Goal: Task Accomplishment & Management: Manage account settings

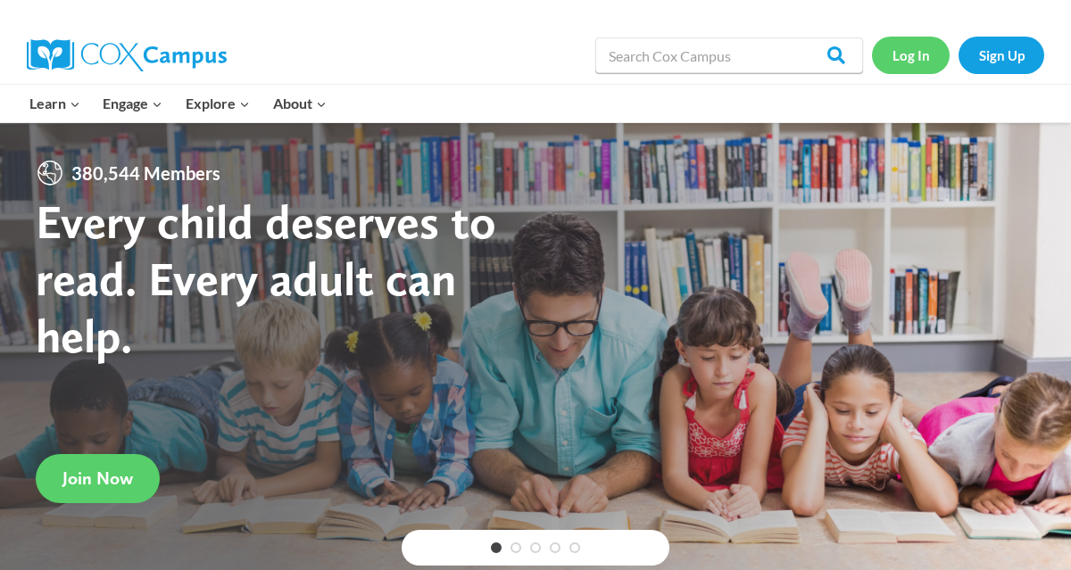
click at [909, 51] on link "Log In" at bounding box center [911, 55] width 78 height 37
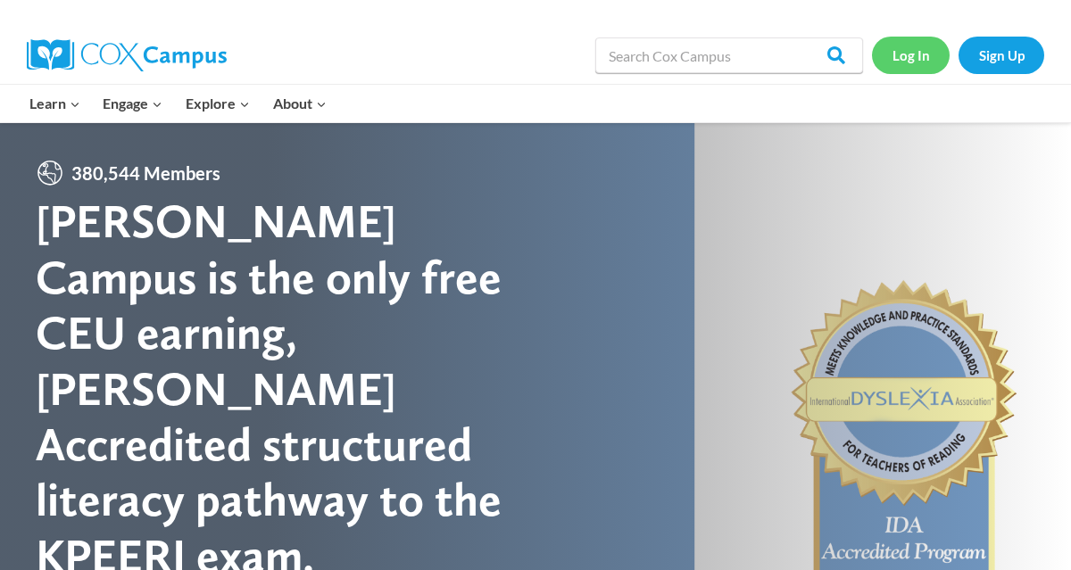
click at [916, 55] on link "Log In" at bounding box center [911, 55] width 78 height 37
click at [1010, 56] on link "Sign Up" at bounding box center [1001, 55] width 86 height 37
